Goal: Task Accomplishment & Management: Manage account settings

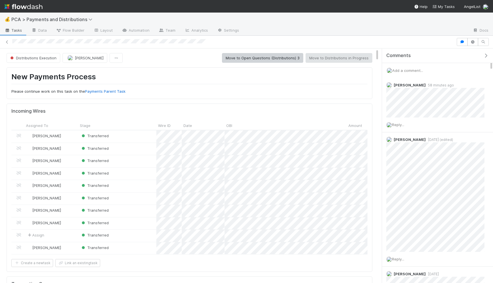
click at [203, 90] on p "Please continue work on this task on the Payments Parent Task" at bounding box center [189, 92] width 356 height 6
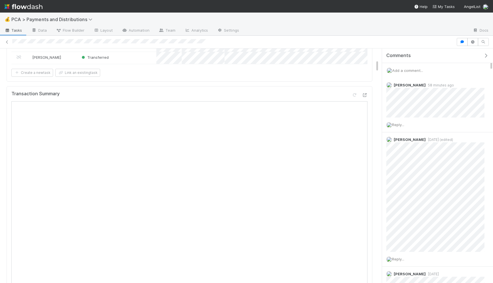
scroll to position [206, 0]
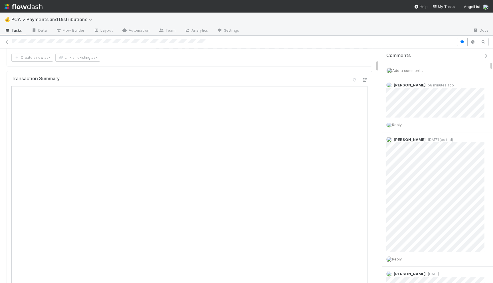
click at [407, 69] on span "Add a comment..." at bounding box center [408, 70] width 31 height 5
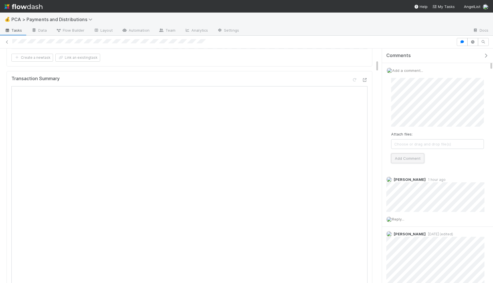
click at [408, 157] on button "Add Comment" at bounding box center [407, 159] width 33 height 10
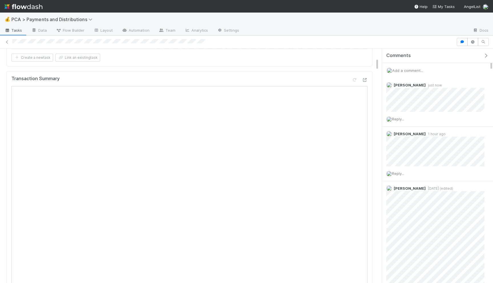
scroll to position [0, 0]
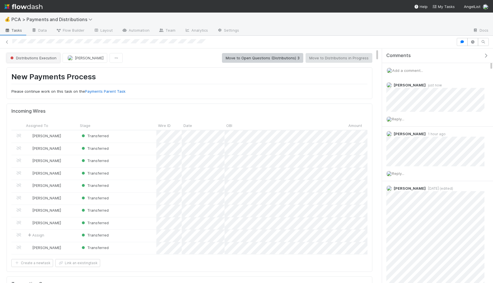
click at [39, 59] on span "Distributions Execution" at bounding box center [32, 58] width 47 height 5
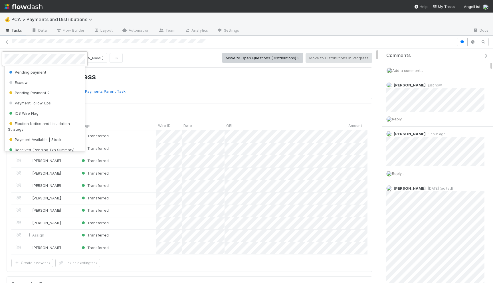
scroll to position [79, 0]
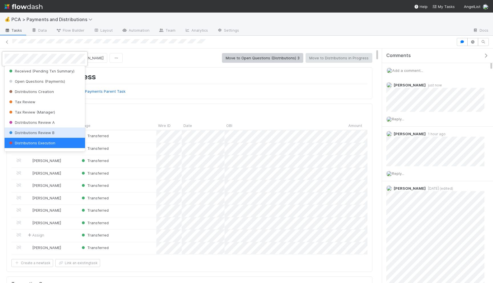
click at [31, 131] on span "Distributions Review B" at bounding box center [31, 132] width 47 height 5
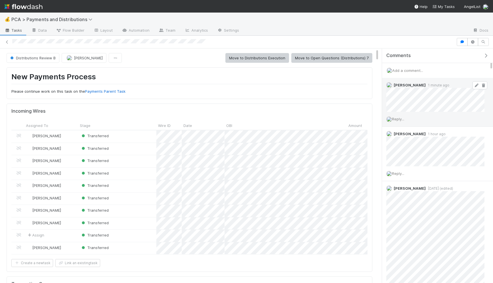
click at [476, 87] on link at bounding box center [477, 85] width 6 height 5
click at [477, 87] on icon at bounding box center [477, 86] width 6 height 4
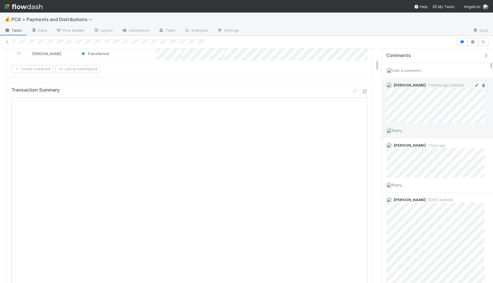
scroll to position [197, 0]
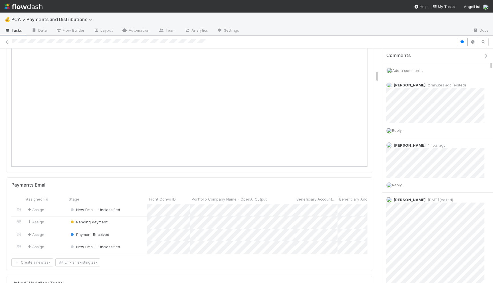
scroll to position [447, 0]
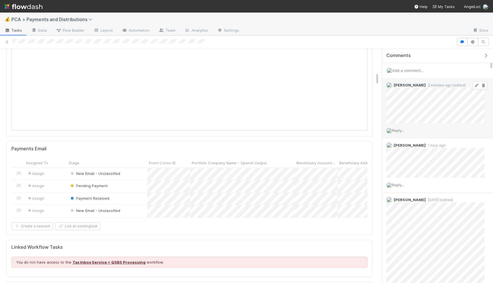
click at [478, 84] on icon at bounding box center [477, 86] width 6 height 4
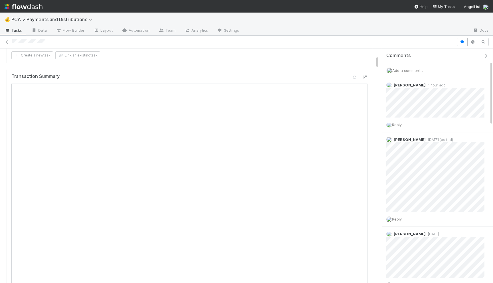
scroll to position [220, 0]
click at [406, 65] on div "Add a comment..." at bounding box center [437, 70] width 111 height 15
click at [406, 70] on span "Add a comment..." at bounding box center [408, 70] width 31 height 5
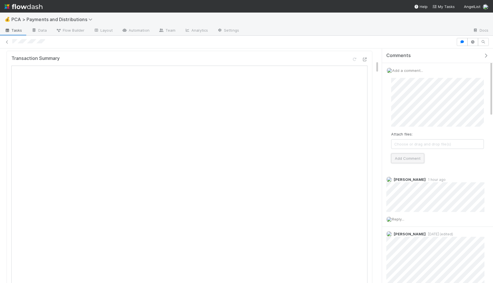
click at [413, 160] on button "Add Comment" at bounding box center [407, 159] width 33 height 10
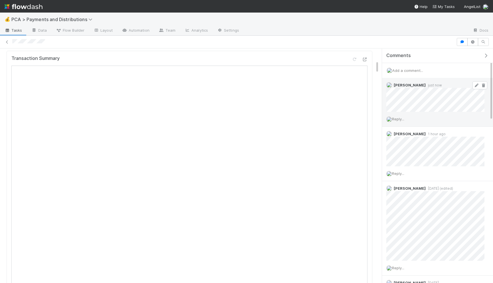
click at [476, 86] on icon at bounding box center [477, 86] width 6 height 4
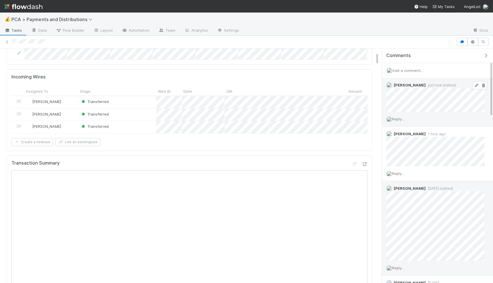
scroll to position [0, 0]
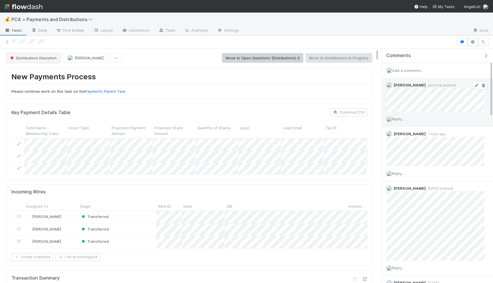
click at [27, 57] on span "Distributions Execution" at bounding box center [32, 58] width 47 height 5
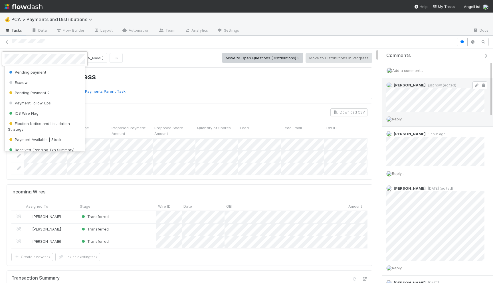
scroll to position [79, 0]
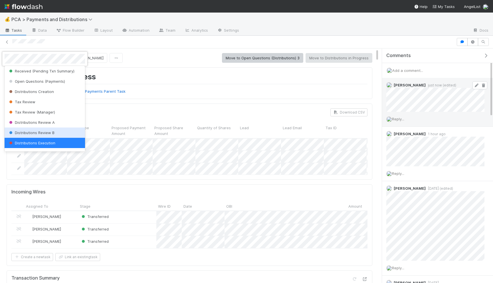
click at [47, 134] on span "Distributions Review B" at bounding box center [31, 132] width 47 height 5
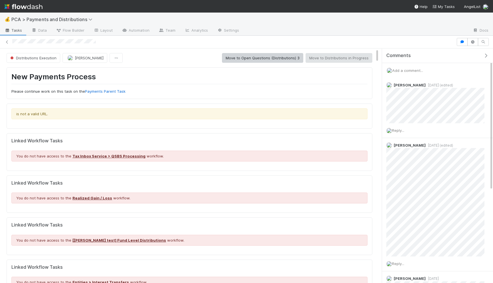
click at [409, 67] on div "Add a comment..." at bounding box center [437, 70] width 111 height 15
click at [409, 71] on span "Add a comment..." at bounding box center [408, 70] width 31 height 5
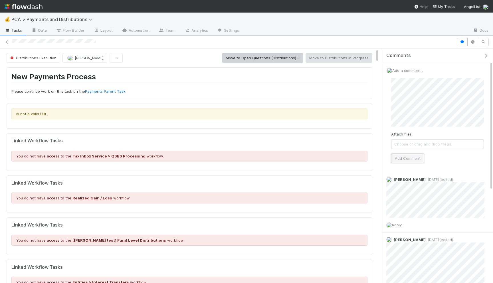
click at [402, 162] on button "Add Comment" at bounding box center [407, 159] width 33 height 10
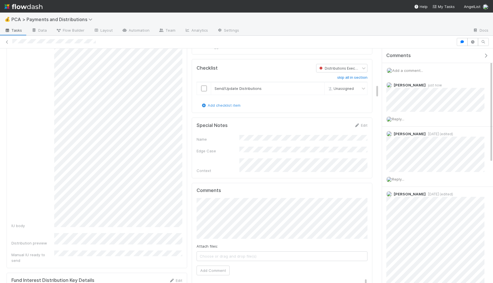
scroll to position [599, 0]
click at [203, 85] on input "checkbox" at bounding box center [204, 88] width 6 height 6
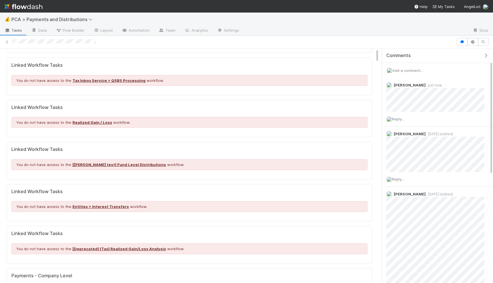
scroll to position [0, 0]
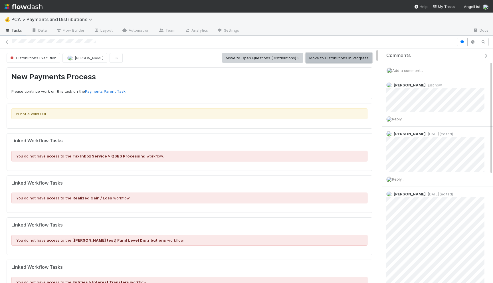
click at [359, 58] on button "Move to Distributions in Progress" at bounding box center [339, 58] width 67 height 10
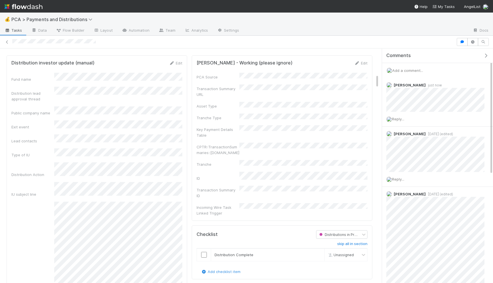
scroll to position [515, 0]
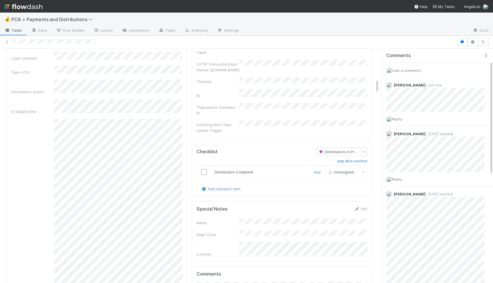
click at [209, 169] on div at bounding box center [204, 172] width 14 height 6
click at [206, 169] on input "checkbox" at bounding box center [204, 172] width 6 height 6
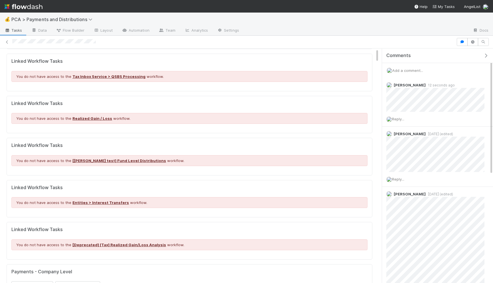
scroll to position [0, 0]
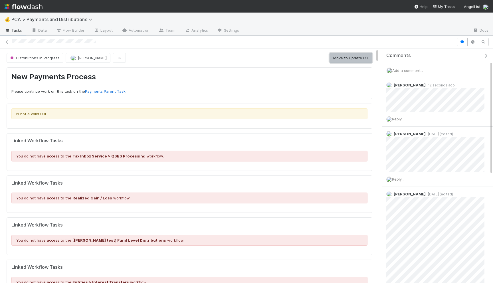
click at [347, 57] on button "Move to Update CT" at bounding box center [351, 58] width 43 height 10
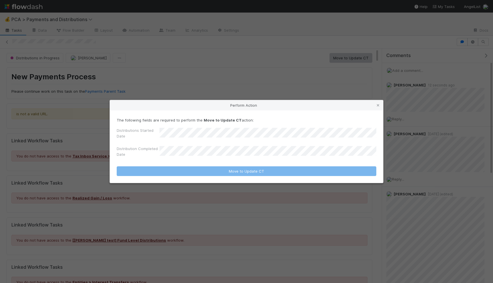
click at [279, 83] on div "Perform Action The following fields are required to perform the Move to Update …" at bounding box center [246, 141] width 493 height 283
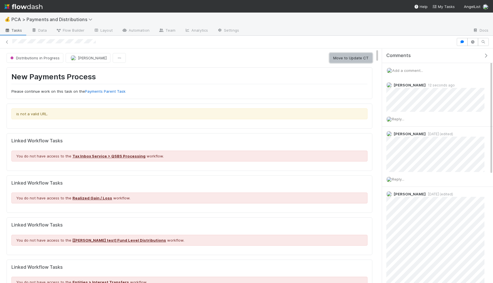
click at [357, 57] on button "Move to Update CT" at bounding box center [351, 58] width 43 height 10
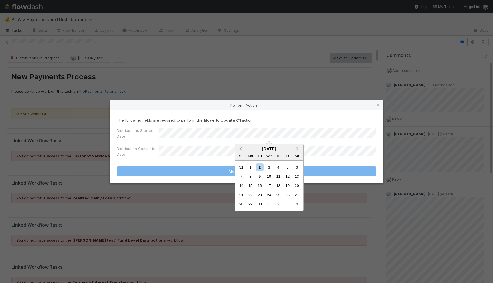
click at [241, 149] on span "Previous Month" at bounding box center [241, 149] width 0 height 7
click at [279, 213] on div "4" at bounding box center [279, 214] width 8 height 8
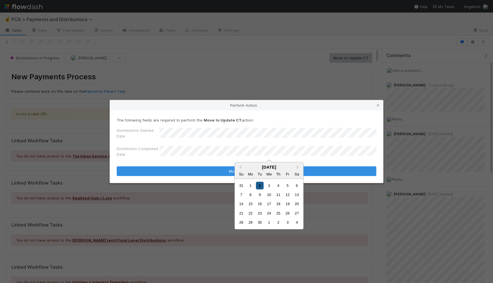
click at [259, 186] on div "2" at bounding box center [260, 186] width 8 height 8
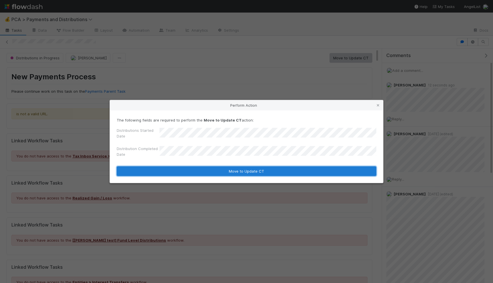
click at [275, 174] on button "Move to Update CT" at bounding box center [247, 171] width 260 height 10
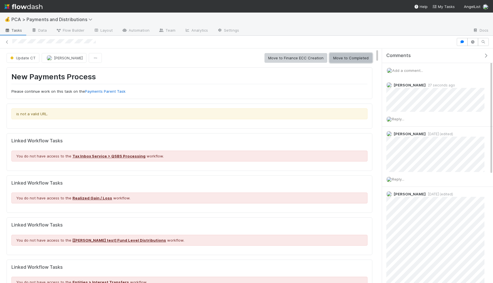
click at [351, 59] on button "Move to Completed" at bounding box center [351, 58] width 43 height 10
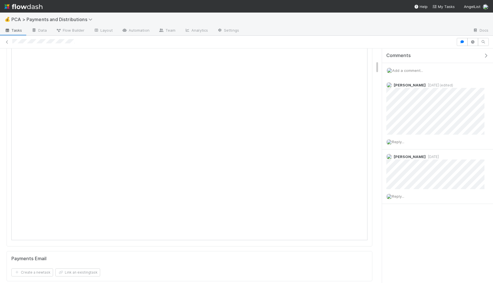
scroll to position [230, 0]
click at [417, 71] on span "Add a comment..." at bounding box center [408, 70] width 31 height 5
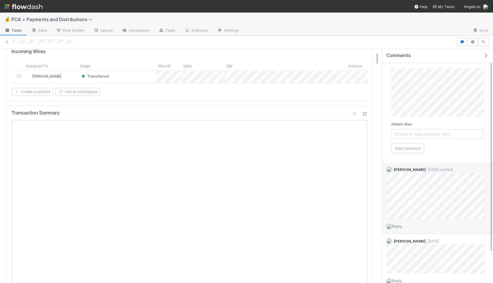
scroll to position [0, 0]
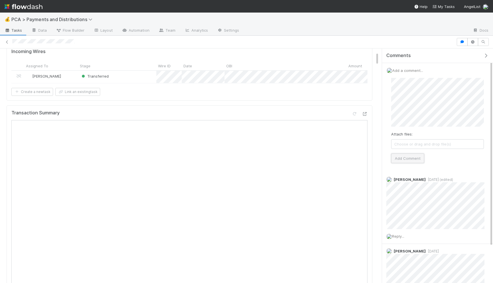
click at [422, 154] on button "Add Comment" at bounding box center [407, 159] width 33 height 10
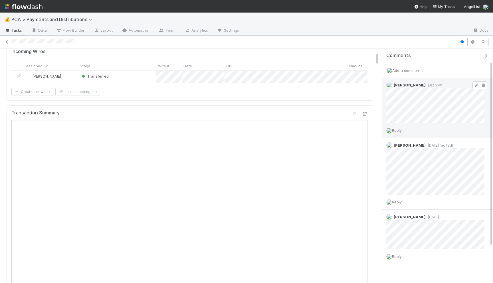
click at [478, 84] on icon at bounding box center [477, 86] width 6 height 4
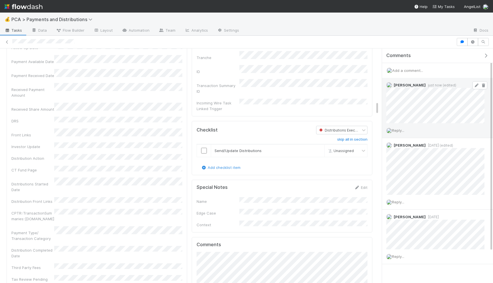
scroll to position [940, 0]
click at [203, 147] on input "checkbox" at bounding box center [204, 150] width 6 height 6
click at [204, 143] on td at bounding box center [204, 149] width 14 height 13
click at [204, 147] on input "checkbox" at bounding box center [204, 150] width 6 height 6
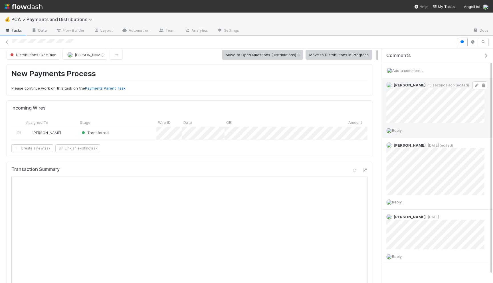
scroll to position [0, 0]
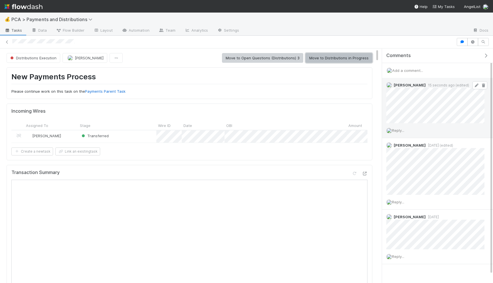
click at [356, 58] on button "Move to Distributions in Progress" at bounding box center [339, 58] width 67 height 10
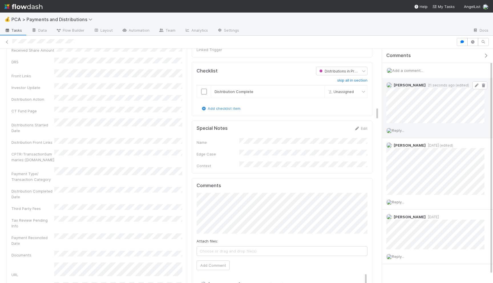
scroll to position [966, 0]
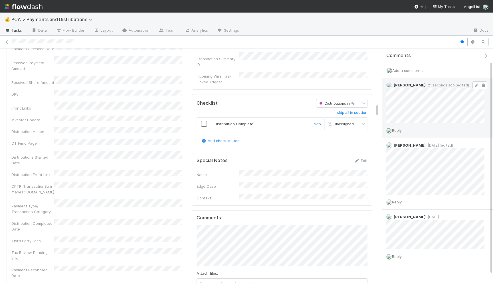
click at [205, 121] on input "checkbox" at bounding box center [204, 124] width 6 height 6
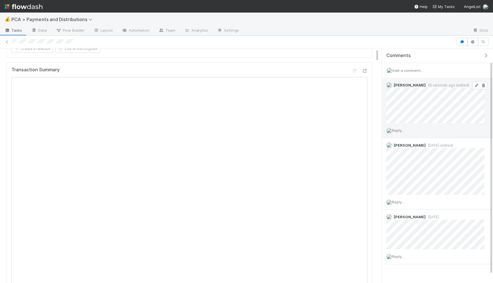
scroll to position [0, 0]
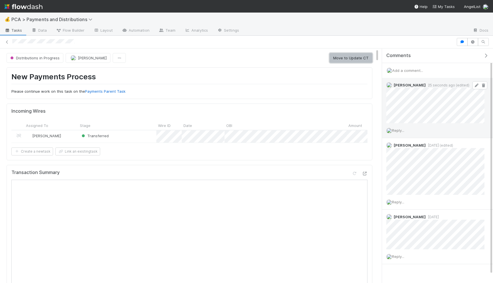
click at [345, 53] on button "Move to Update CT" at bounding box center [351, 58] width 43 height 10
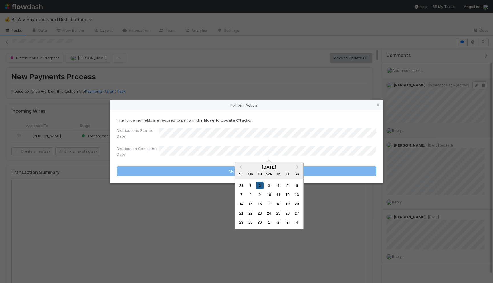
click at [260, 186] on div "2" at bounding box center [260, 186] width 8 height 8
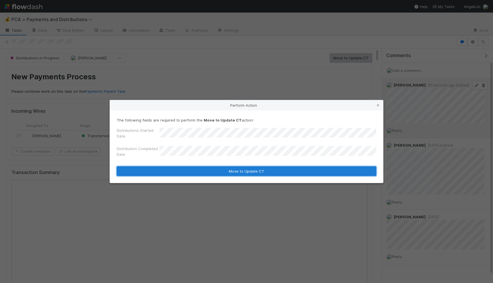
click at [261, 170] on button "Move to Update CT" at bounding box center [247, 171] width 260 height 10
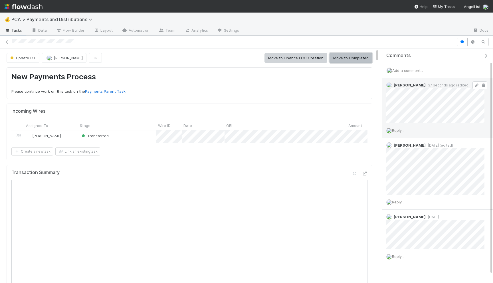
click at [340, 60] on button "Move to Completed" at bounding box center [351, 58] width 43 height 10
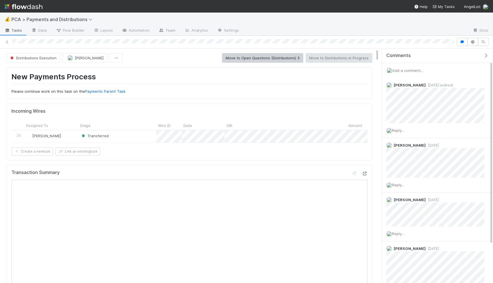
click at [365, 172] on icon at bounding box center [365, 174] width 6 height 4
click at [405, 72] on span "Add a comment..." at bounding box center [408, 70] width 31 height 5
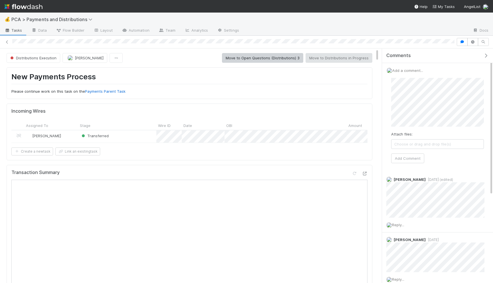
click at [403, 149] on div "Attach files: Choose or drag and drop file(s) Add Comment" at bounding box center [437, 120] width 93 height 85
click at [401, 163] on button "Add Comment" at bounding box center [407, 159] width 33 height 10
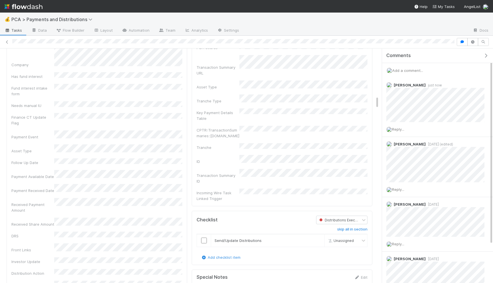
scroll to position [855, 0]
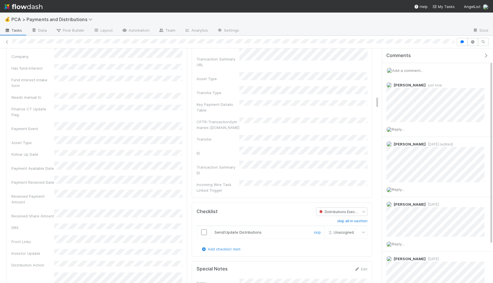
click at [204, 230] on input "checkbox" at bounding box center [204, 233] width 6 height 6
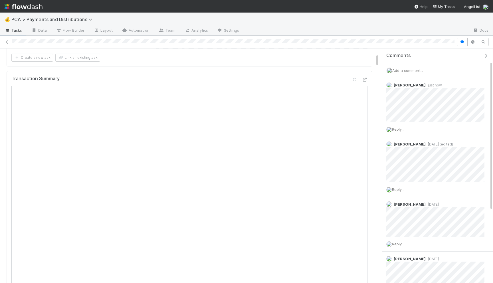
scroll to position [0, 0]
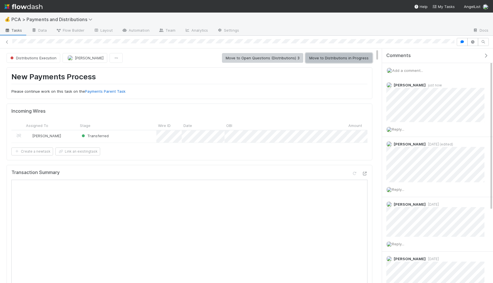
click at [344, 59] on button "Move to Distributions in Progress" at bounding box center [339, 58] width 67 height 10
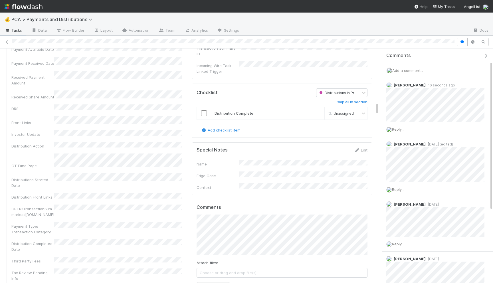
scroll to position [974, 0]
click at [206, 107] on td at bounding box center [204, 113] width 14 height 13
click at [205, 111] on input "checkbox" at bounding box center [204, 114] width 6 height 6
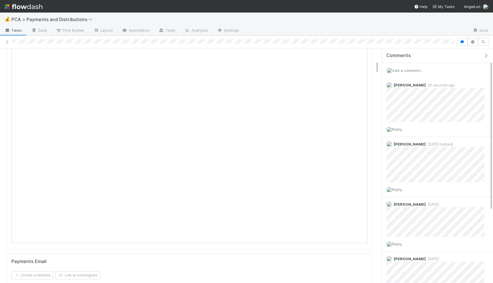
scroll to position [0, 0]
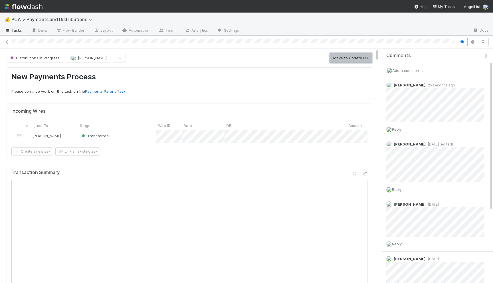
click at [346, 57] on button "Move to Update CT" at bounding box center [351, 58] width 43 height 10
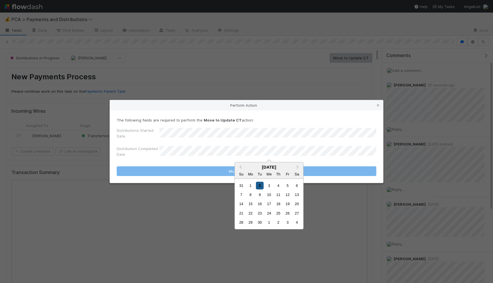
click at [261, 184] on div "2" at bounding box center [260, 186] width 8 height 8
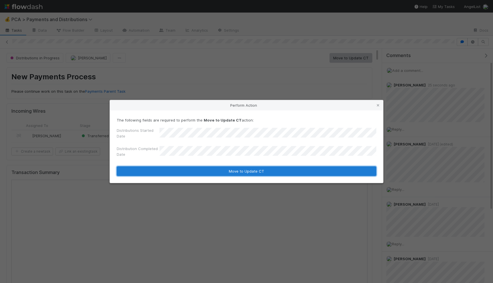
click at [261, 173] on button "Move to Update CT" at bounding box center [247, 171] width 260 height 10
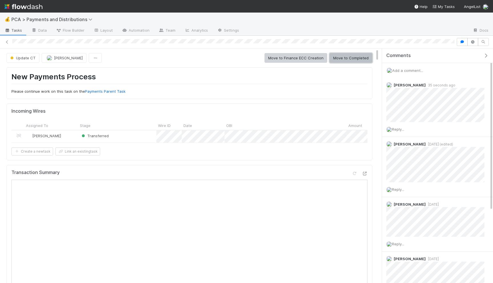
click at [351, 55] on button "Move to Completed" at bounding box center [351, 58] width 43 height 10
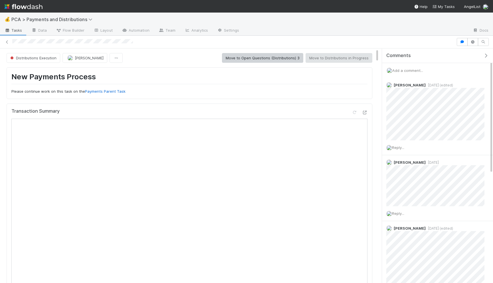
click at [408, 72] on span "Add a comment..." at bounding box center [408, 70] width 31 height 5
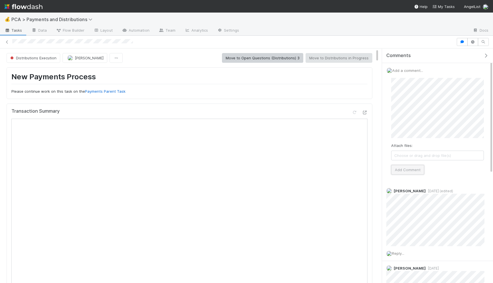
click at [417, 171] on button "Add Comment" at bounding box center [407, 170] width 33 height 10
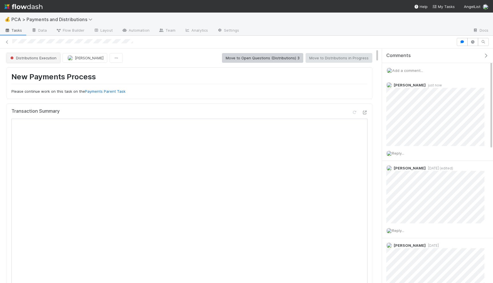
click at [42, 57] on span "Distributions Execution" at bounding box center [32, 58] width 47 height 5
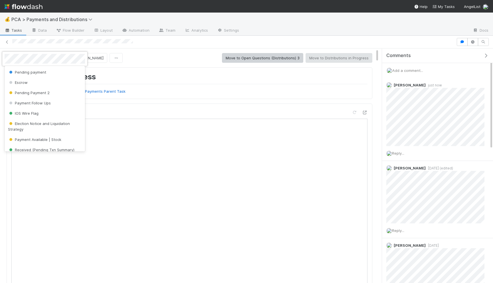
scroll to position [79, 0]
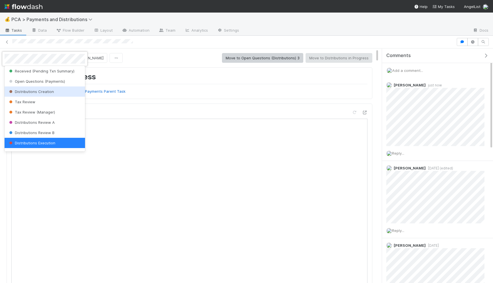
click at [43, 93] on span "Distributions Creation" at bounding box center [31, 91] width 46 height 5
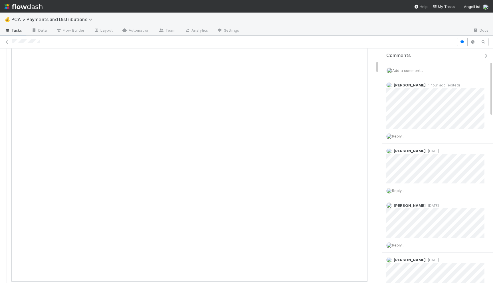
scroll to position [208, 0]
click at [411, 74] on div "Add a comment..." at bounding box center [437, 70] width 111 height 15
click at [410, 70] on span "Add a comment..." at bounding box center [408, 70] width 31 height 5
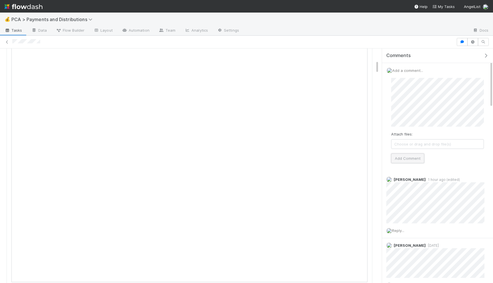
click at [405, 158] on button "Add Comment" at bounding box center [407, 159] width 33 height 10
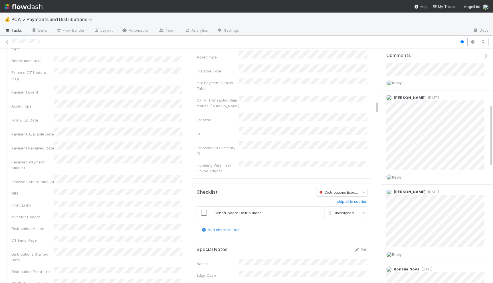
scroll to position [924, 0]
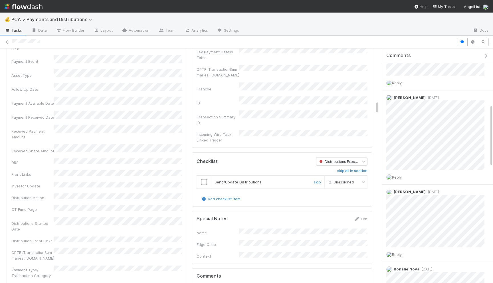
click at [203, 179] on input "checkbox" at bounding box center [204, 182] width 6 height 6
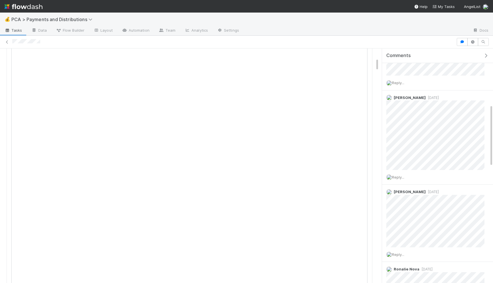
scroll to position [0, 0]
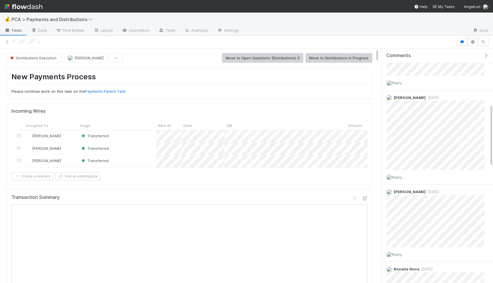
click at [330, 59] on button "Move to Distributions in Progress" at bounding box center [339, 58] width 67 height 10
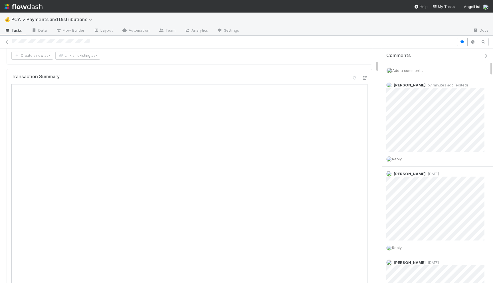
click at [410, 65] on div "Add a comment..." at bounding box center [437, 70] width 111 height 15
click at [410, 72] on span "Add a comment..." at bounding box center [408, 70] width 31 height 5
click at [406, 156] on button "Add Comment" at bounding box center [407, 159] width 33 height 10
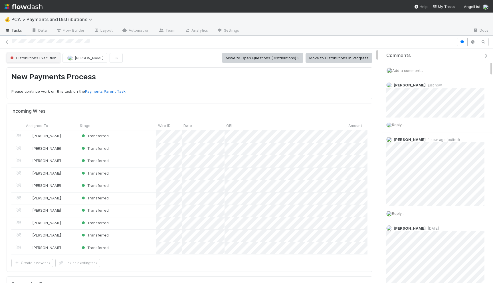
click at [44, 55] on button "Distributions Execution" at bounding box center [34, 58] width 54 height 10
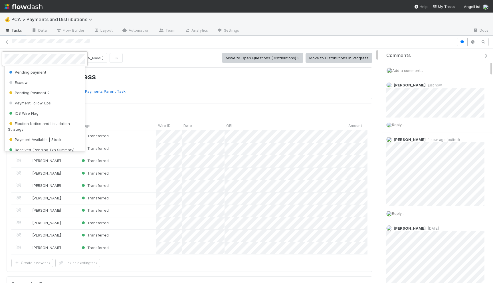
scroll to position [79, 0]
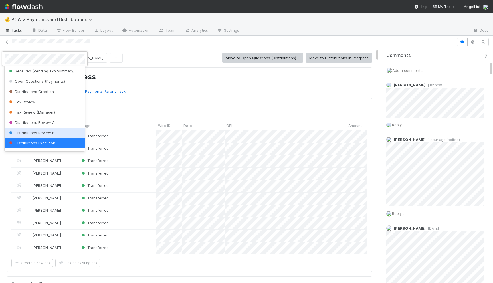
click at [45, 128] on div "Distributions Review B" at bounding box center [45, 133] width 81 height 10
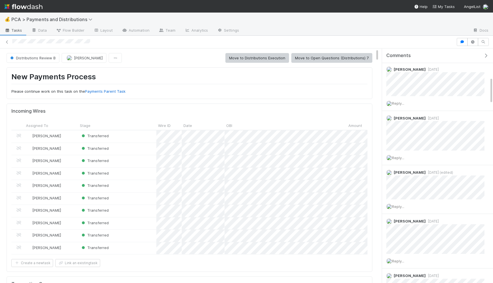
scroll to position [233, 0]
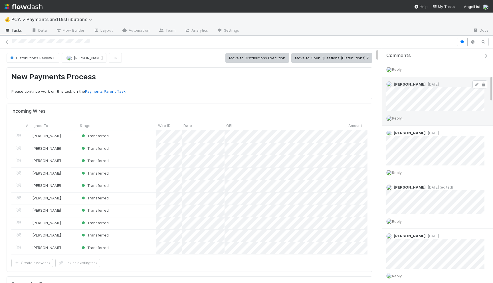
click at [476, 85] on icon at bounding box center [477, 85] width 6 height 4
